Goal: Task Accomplishment & Management: Use online tool/utility

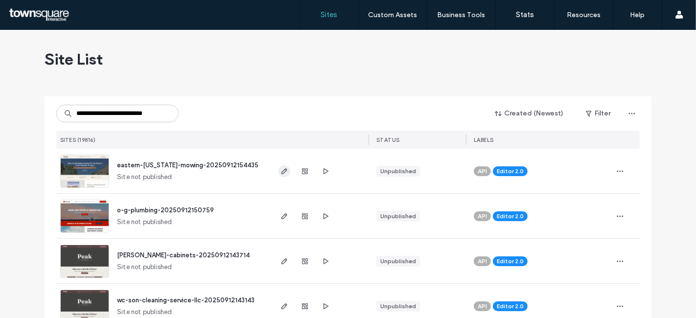
type input "**********"
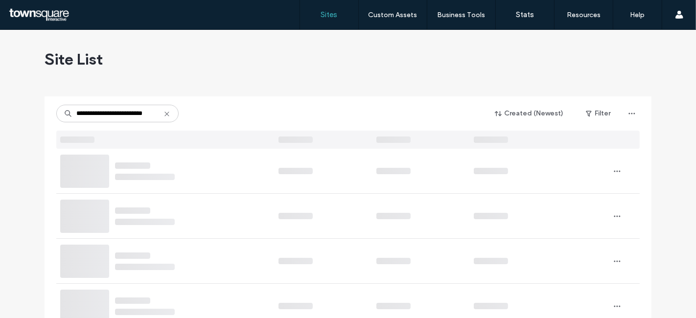
click at [281, 168] on div at bounding box center [296, 171] width 34 height 6
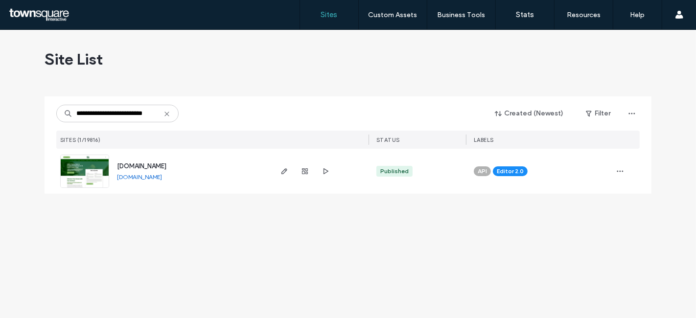
click at [281, 168] on icon "button" at bounding box center [284, 171] width 8 height 8
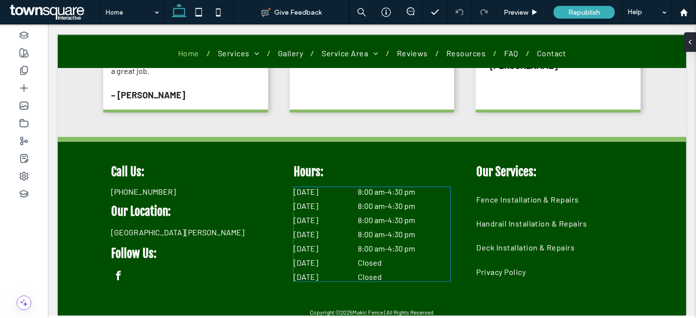
scroll to position [1592, 0]
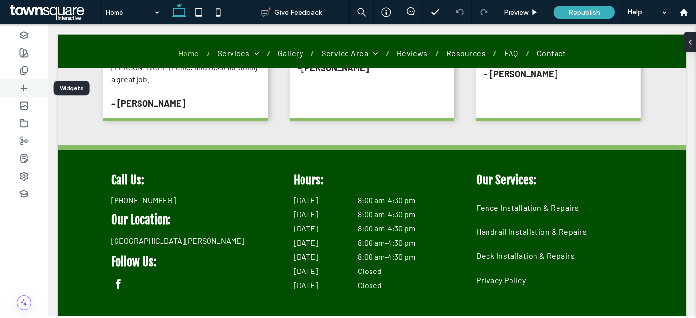
click at [21, 86] on icon at bounding box center [24, 88] width 10 height 10
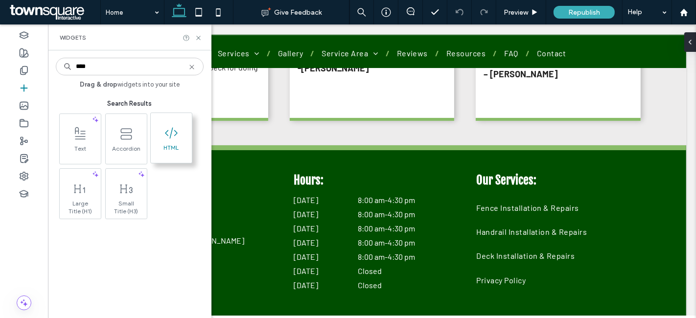
type input "****"
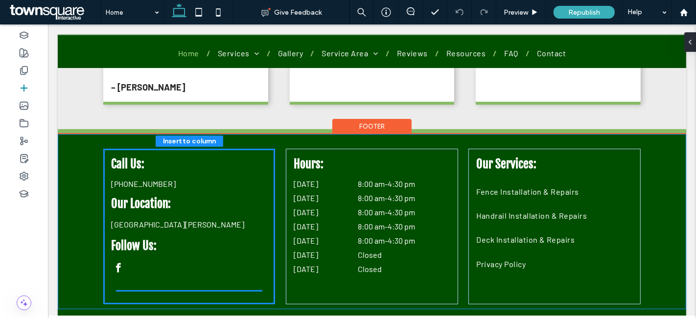
scroll to position [1600, 0]
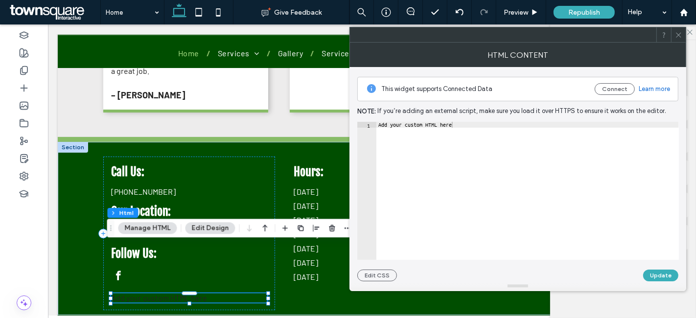
click at [452, 125] on div "Add your custom HTML here" at bounding box center [527, 197] width 303 height 150
paste textarea "Cursor at row 1"
type textarea "****"
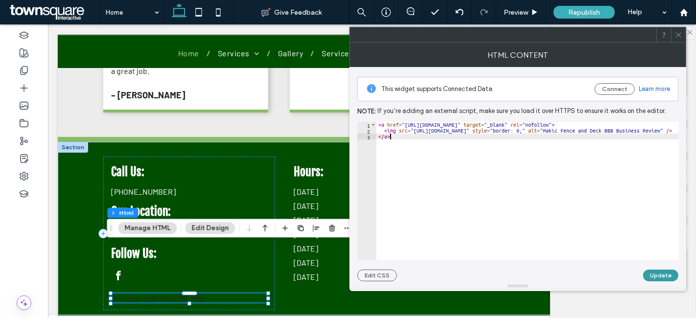
click at [649, 276] on button "Update" at bounding box center [660, 276] width 35 height 12
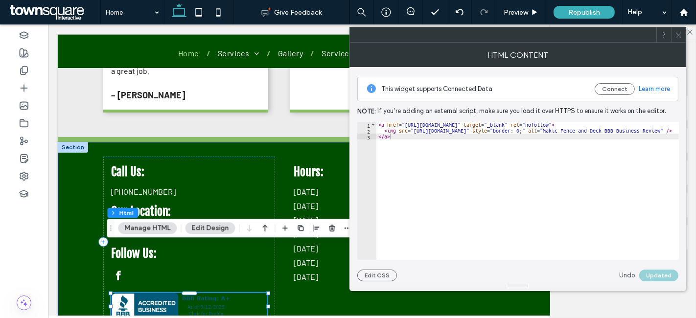
click at [676, 37] on icon at bounding box center [678, 34] width 7 height 7
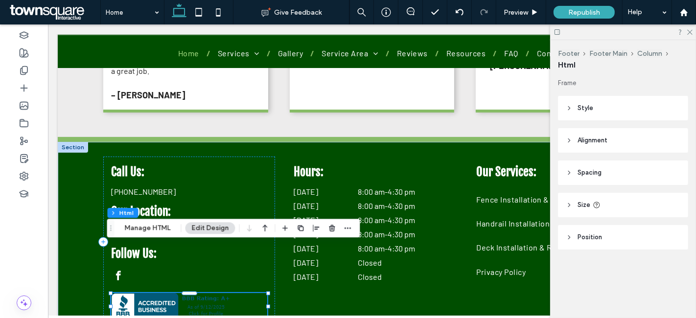
click at [603, 116] on header "Style" at bounding box center [623, 108] width 130 height 24
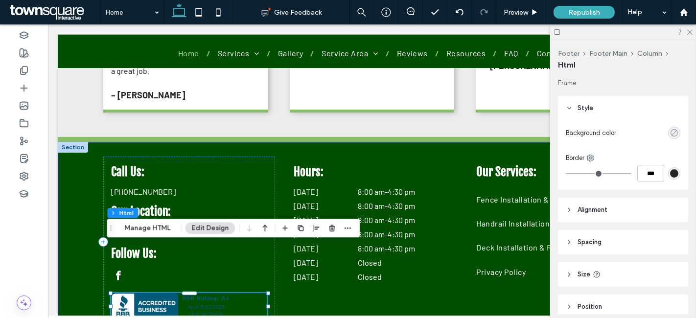
click at [670, 133] on icon "rgba(0, 0, 0, 0)" at bounding box center [674, 133] width 8 height 8
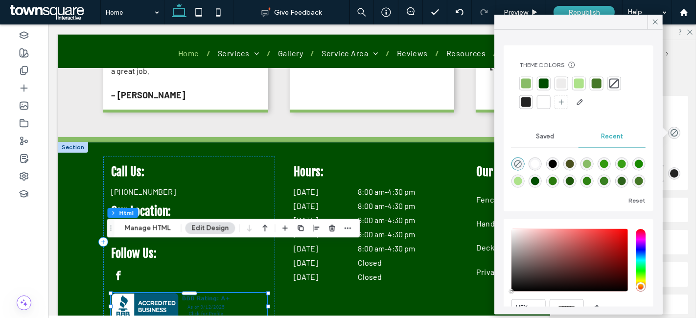
click at [541, 103] on div at bounding box center [544, 102] width 10 height 10
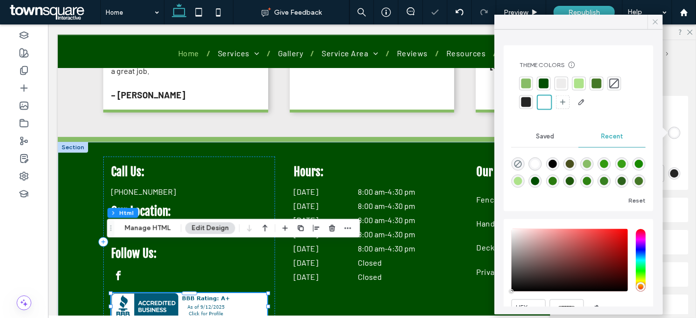
click at [654, 19] on icon at bounding box center [655, 22] width 9 height 9
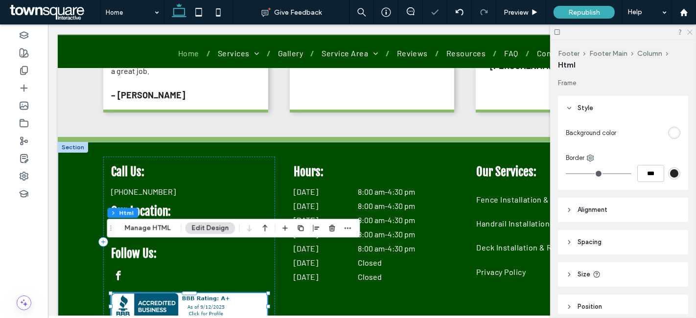
click at [691, 30] on icon at bounding box center [689, 31] width 6 height 6
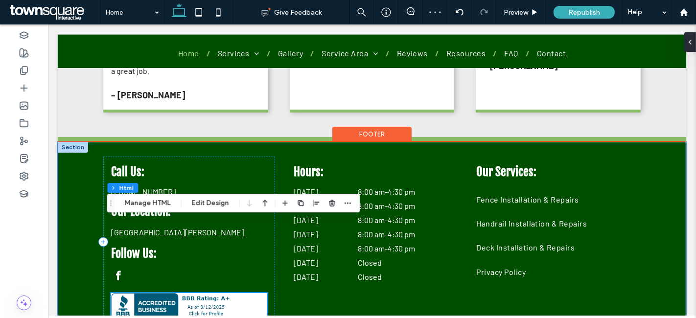
scroll to position [1625, 0]
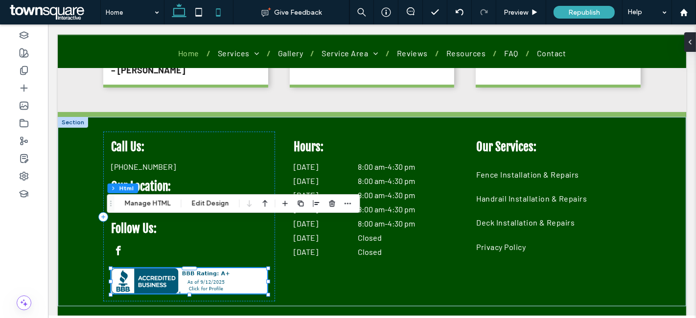
click at [217, 17] on icon at bounding box center [219, 12] width 20 height 20
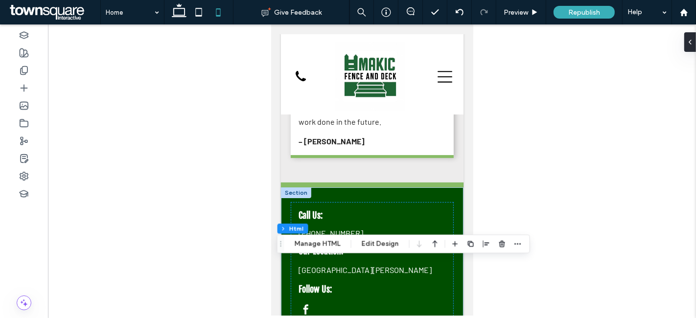
scroll to position [3214, 0]
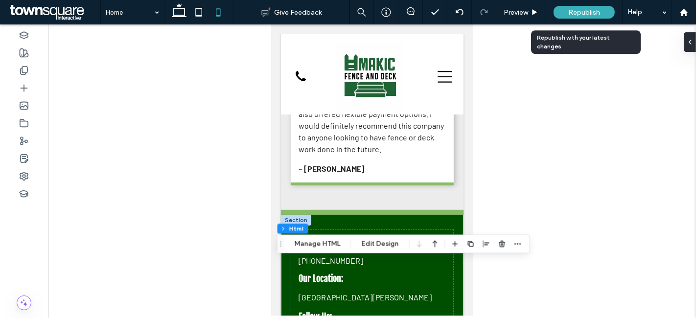
click at [585, 11] on span "Republish" at bounding box center [584, 12] width 32 height 8
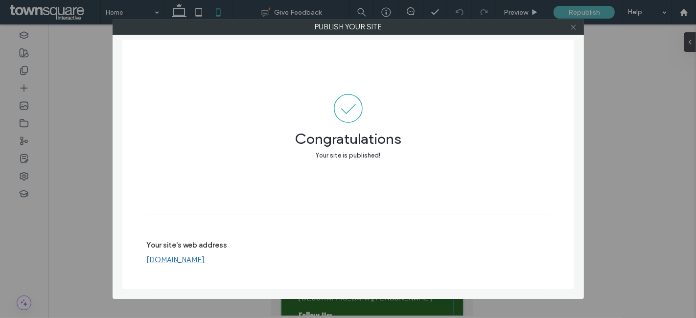
click at [574, 26] on icon at bounding box center [573, 26] width 7 height 7
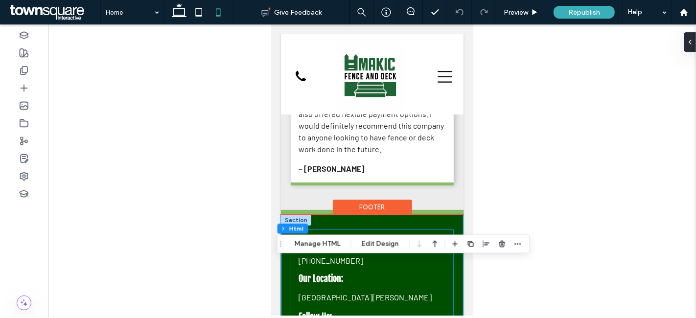
scroll to position [3229, 0]
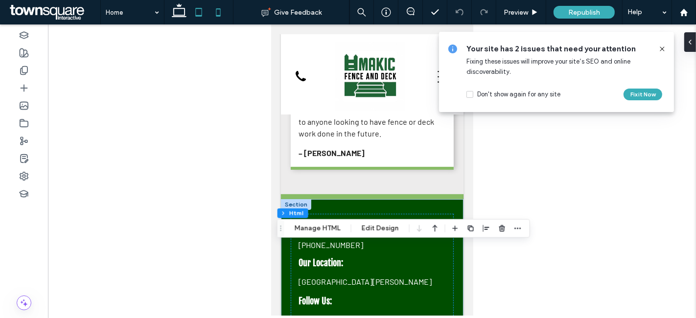
click at [191, 9] on icon at bounding box center [199, 12] width 20 height 20
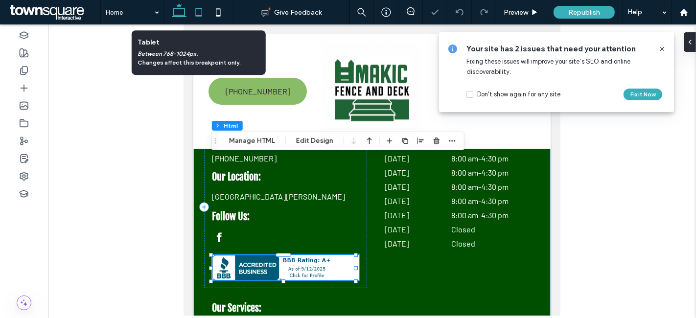
click at [176, 13] on icon at bounding box center [179, 12] width 20 height 20
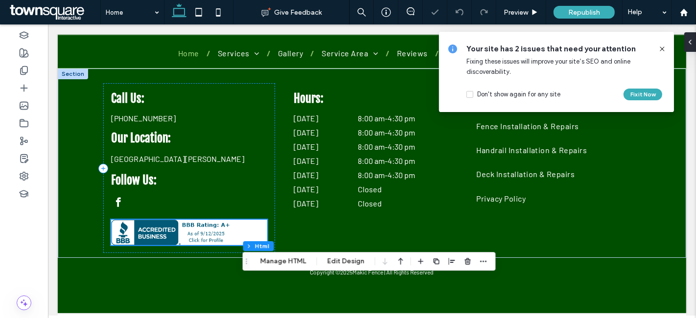
scroll to position [1625, 0]
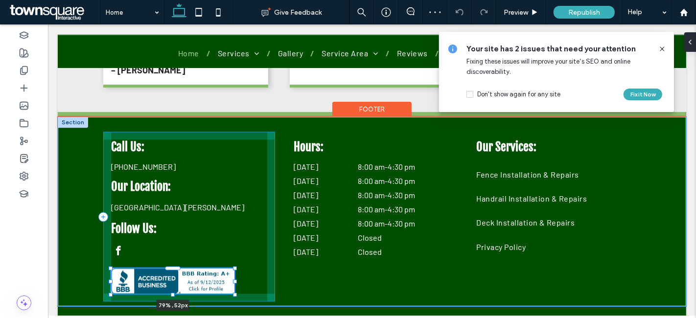
drag, startPoint x: 264, startPoint y: 233, endPoint x: 231, endPoint y: 233, distance: 33.3
click at [233, 280] on div at bounding box center [235, 282] width 4 height 4
type input "**"
type input "****"
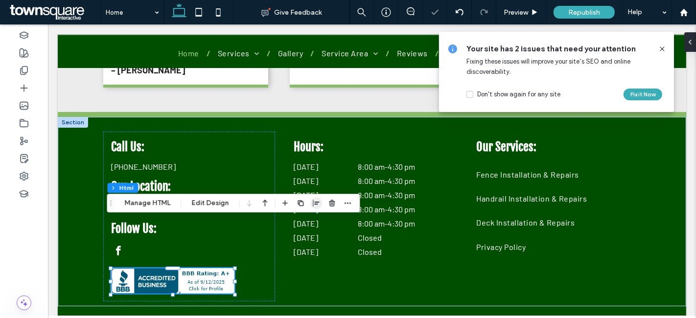
click at [313, 204] on use "button" at bounding box center [316, 203] width 6 height 7
click at [307, 219] on icon "center" at bounding box center [307, 222] width 8 height 8
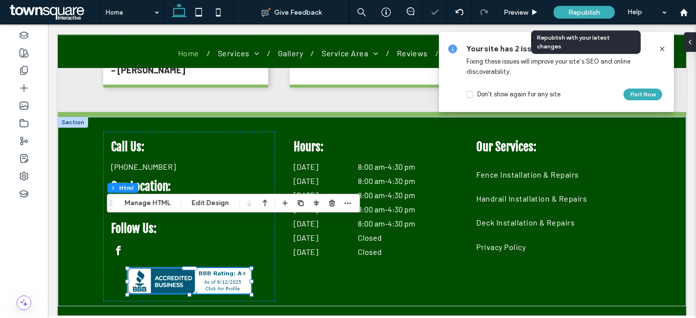
click at [593, 9] on span "Republish" at bounding box center [584, 12] width 32 height 8
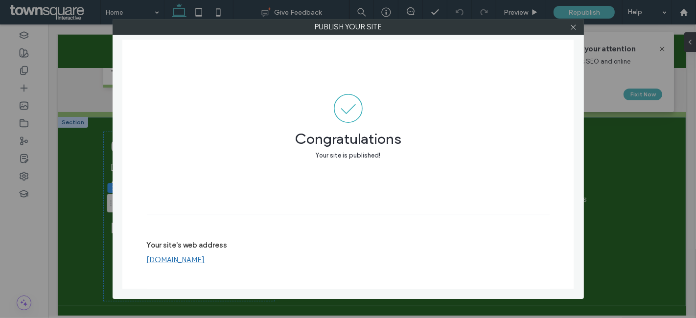
drag, startPoint x: 573, startPoint y: 28, endPoint x: 453, endPoint y: 76, distance: 129.2
click at [574, 27] on use at bounding box center [573, 26] width 5 height 5
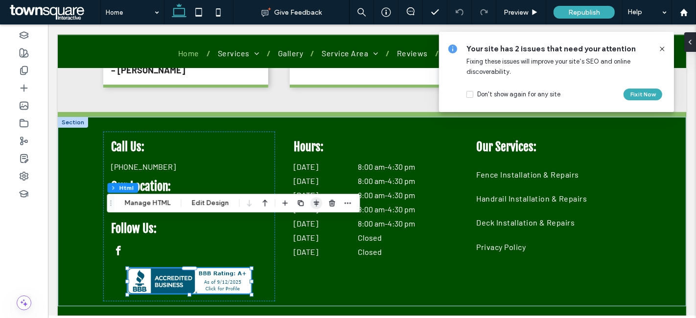
click at [316, 204] on use "button" at bounding box center [316, 203] width 5 height 7
click at [291, 221] on use "flex-start" at bounding box center [290, 222] width 6 height 7
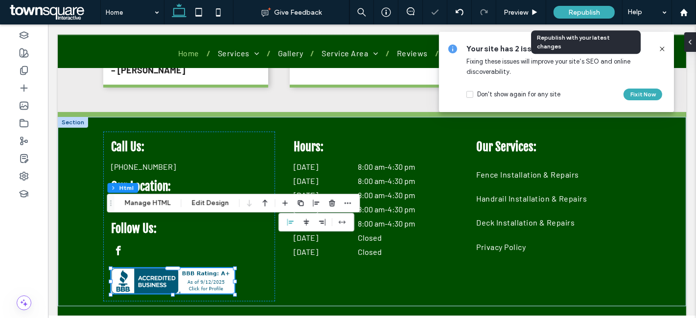
click at [580, 6] on div "Republish" at bounding box center [584, 12] width 61 height 13
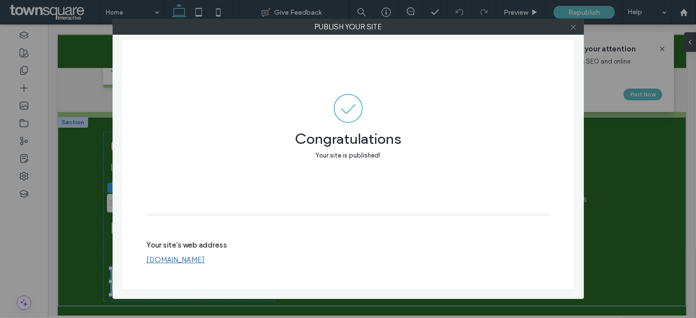
click at [573, 32] on span at bounding box center [573, 27] width 7 height 15
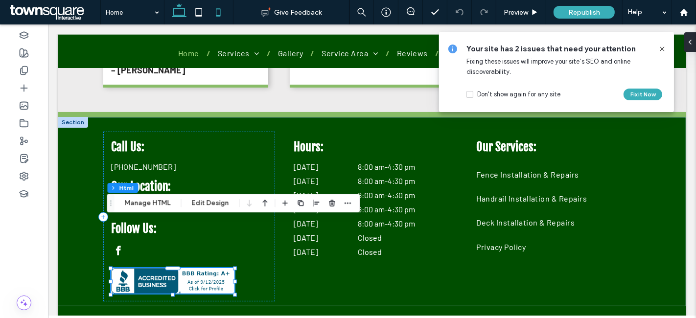
click at [221, 12] on icon at bounding box center [219, 12] width 20 height 20
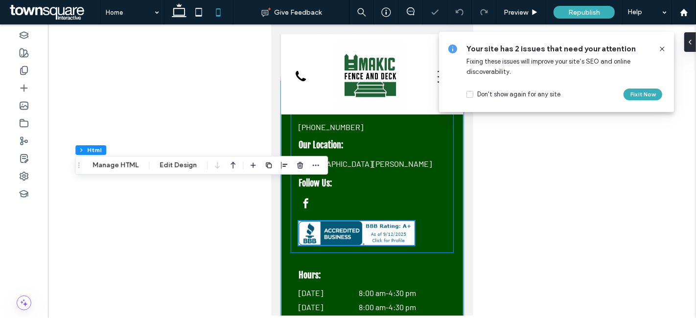
scroll to position [3258, 0]
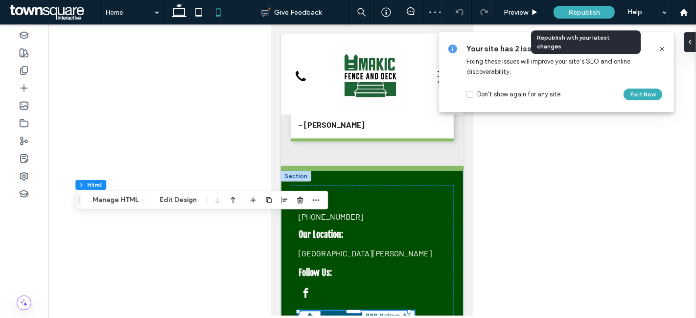
click at [585, 12] on span "Republish" at bounding box center [584, 12] width 32 height 8
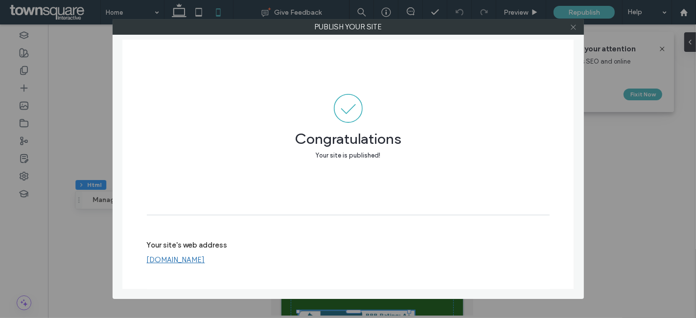
click at [576, 25] on icon at bounding box center [573, 26] width 7 height 7
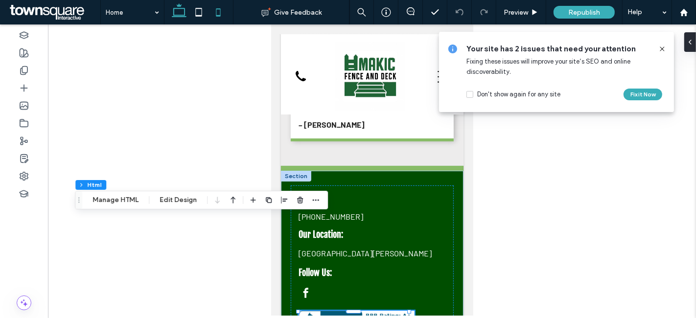
click at [180, 16] on icon at bounding box center [179, 12] width 20 height 20
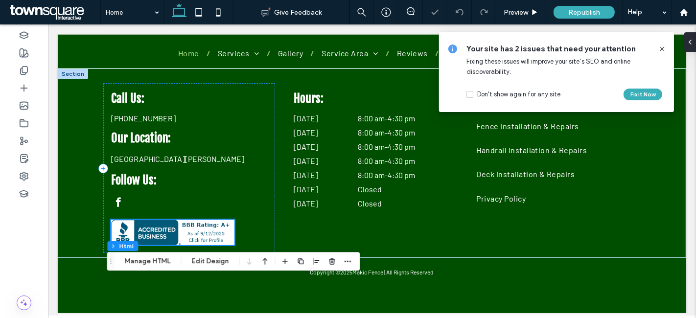
scroll to position [1625, 0]
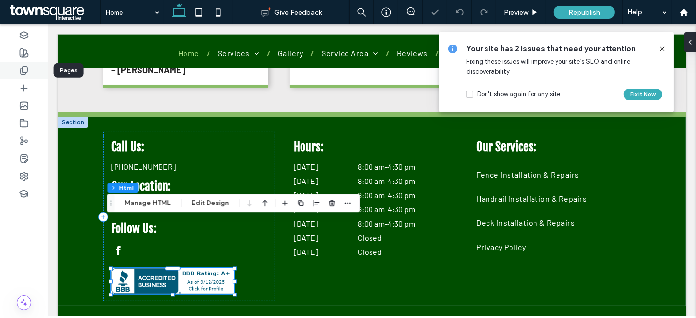
click at [25, 72] on use at bounding box center [24, 71] width 7 height 8
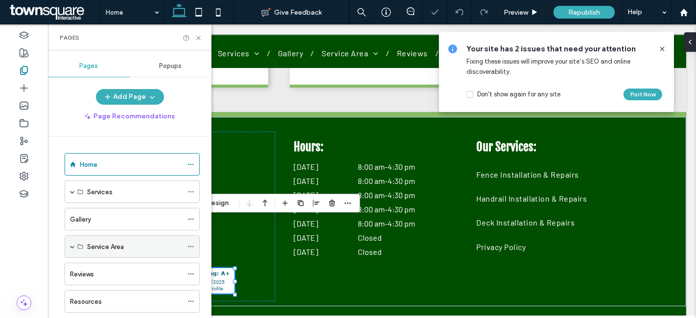
scroll to position [103, 0]
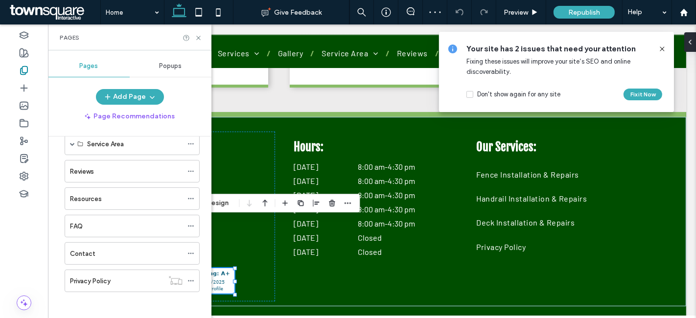
click at [100, 258] on div "Contact" at bounding box center [126, 254] width 113 height 22
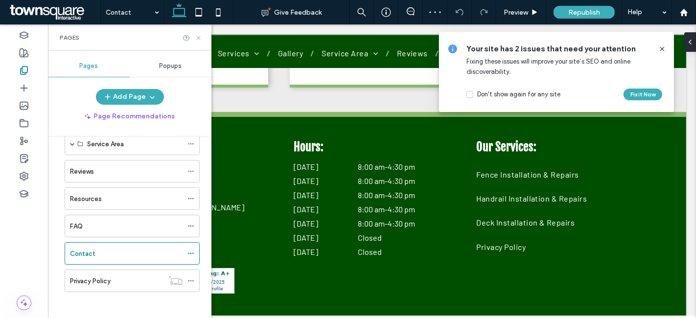
click at [200, 39] on div "Contact Give Feedback Preview Republish Help Design Panel Site Comments Team & …" at bounding box center [348, 159] width 696 height 318
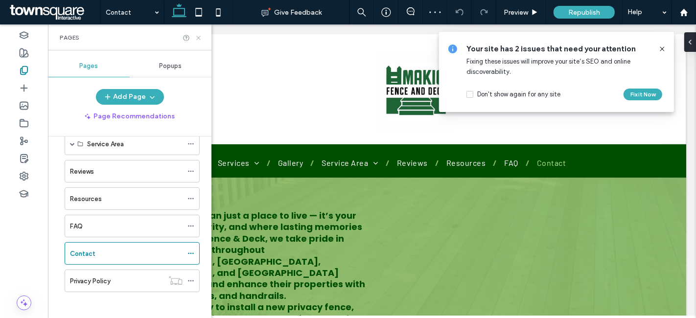
click at [197, 36] on icon at bounding box center [198, 37] width 7 height 7
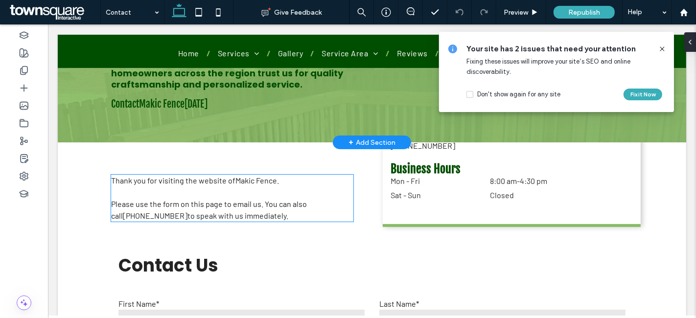
scroll to position [172, 0]
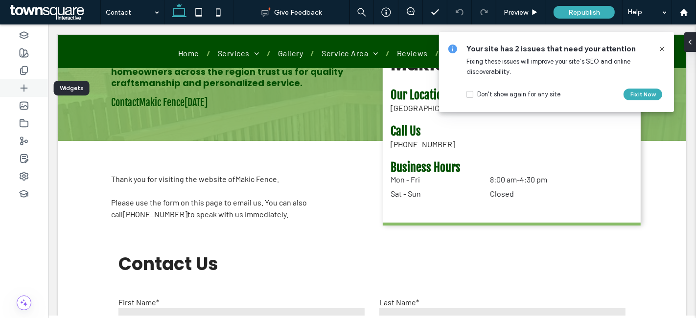
click at [24, 91] on icon at bounding box center [24, 88] width 10 height 10
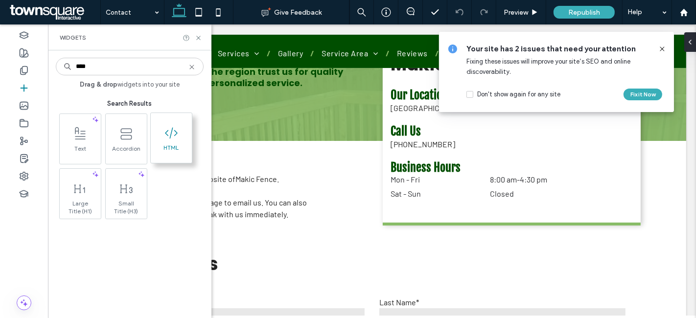
type input "****"
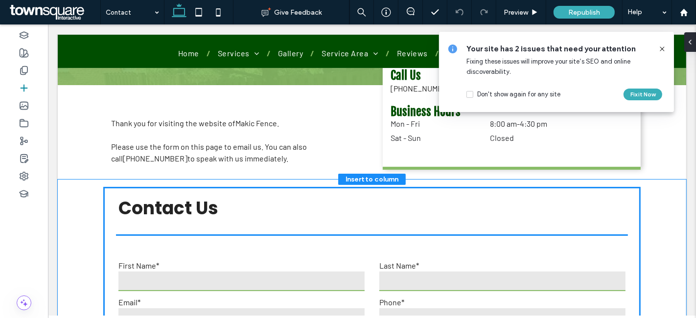
scroll to position [235, 0]
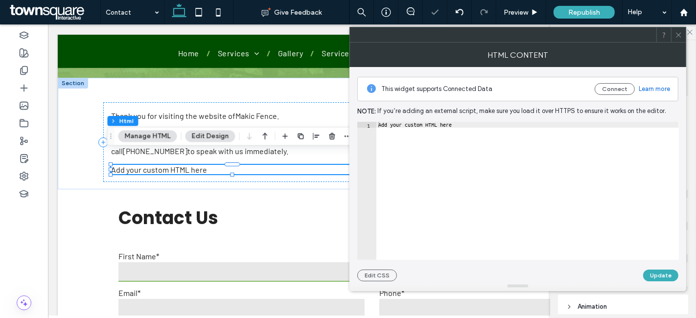
click at [426, 122] on div "Add your custom HTML here" at bounding box center [527, 197] width 303 height 150
paste textarea "Cursor at row 1"
type textarea "****"
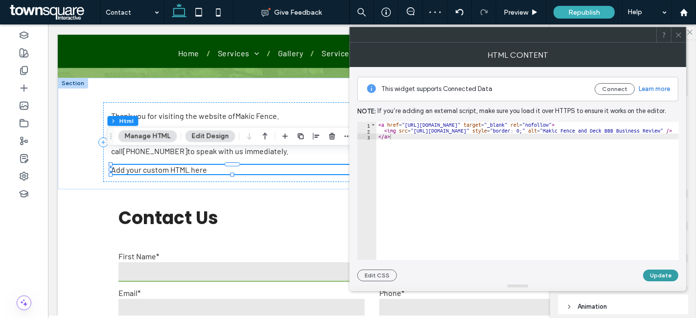
click at [656, 275] on button "Update" at bounding box center [660, 276] width 35 height 12
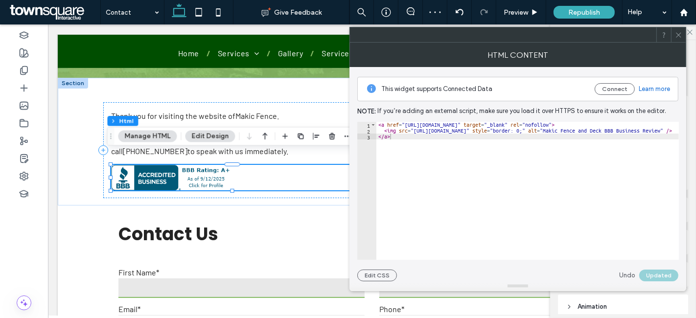
click at [679, 31] on icon at bounding box center [678, 34] width 7 height 7
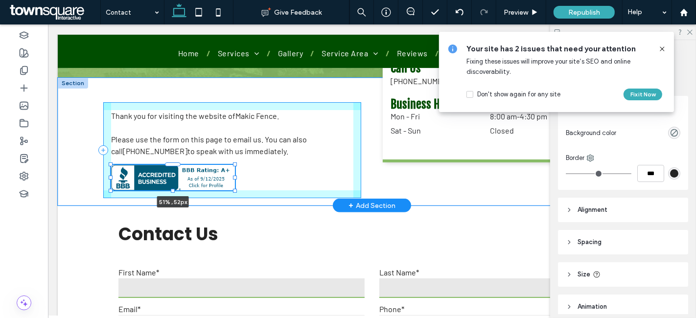
drag, startPoint x: 349, startPoint y: 165, endPoint x: 230, endPoint y: 168, distance: 119.0
click at [111, 165] on div at bounding box center [111, 165] width 0 height 0
type input "**"
type input "****"
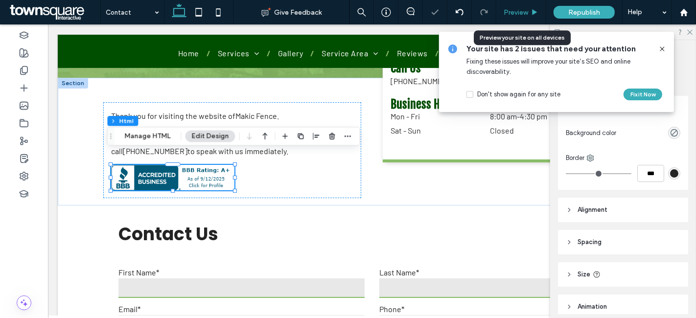
click at [520, 9] on span "Preview" at bounding box center [516, 12] width 24 height 8
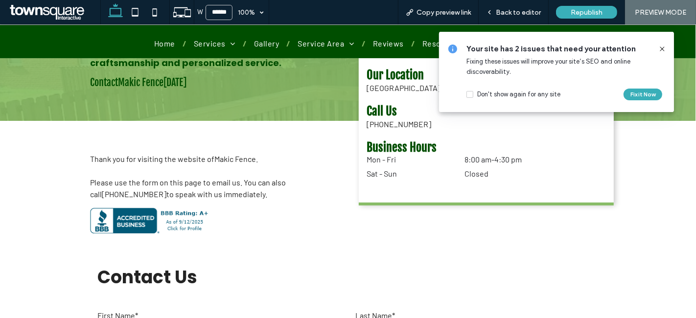
scroll to position [156, 0]
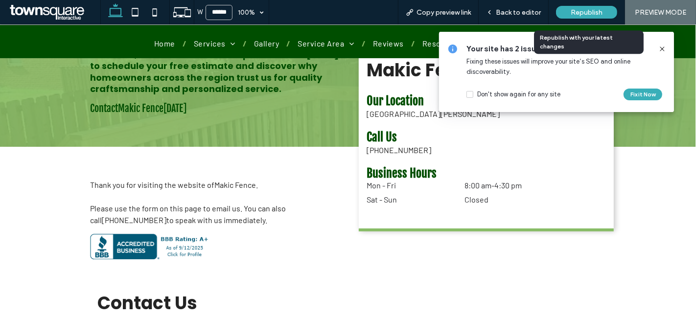
click at [590, 10] on span "Republish" at bounding box center [587, 12] width 32 height 8
